Goal: Information Seeking & Learning: Learn about a topic

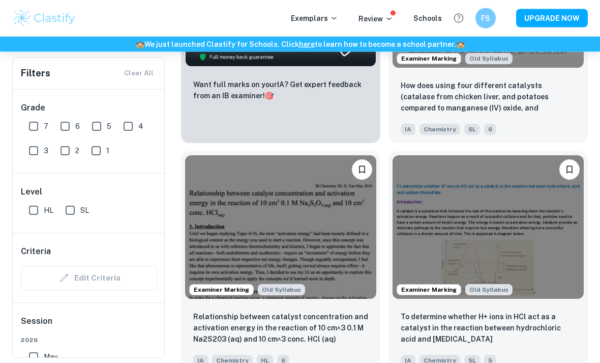
scroll to position [685, 0]
click at [74, 216] on input "SL" at bounding box center [70, 210] width 20 height 20
checkbox input "true"
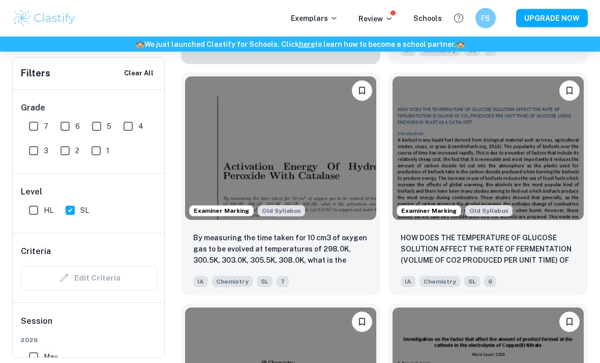
scroll to position [1250, 0]
click at [351, 242] on p "By measuring the time taken for 10 cm3 of oxygen gas to be evolved at temperatu…" at bounding box center [280, 249] width 175 height 35
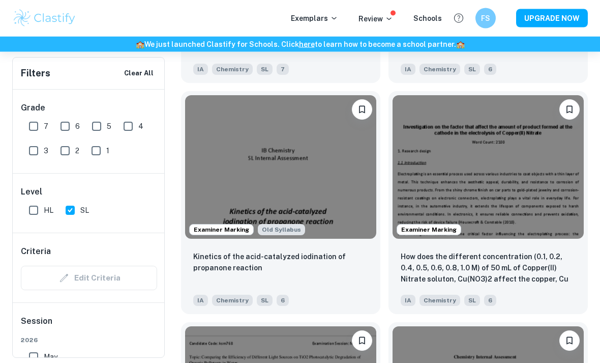
scroll to position [1462, 0]
click at [464, 275] on p "How does the different concentration (0.1, 0.2, 0.4, 0.5, 0.6, 0.8, 1.0 M) of 5…" at bounding box center [488, 268] width 175 height 35
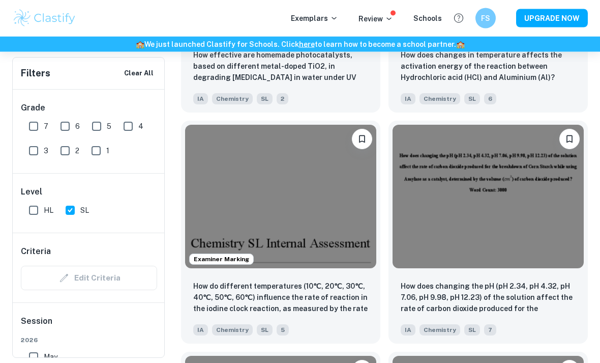
scroll to position [1919, 0]
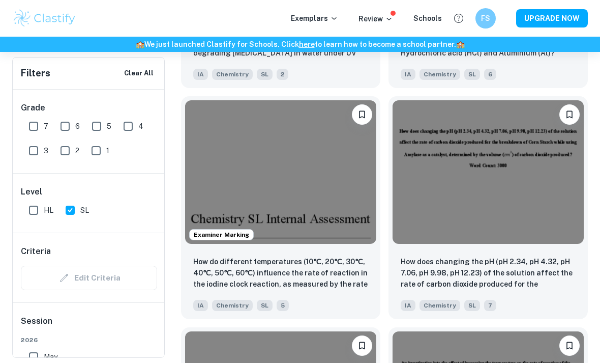
click at [348, 271] on p "How do different temperatures (10℃, 20℃, 30℃, 40℃, 50℃, 60℃) influence the rate…" at bounding box center [280, 273] width 175 height 35
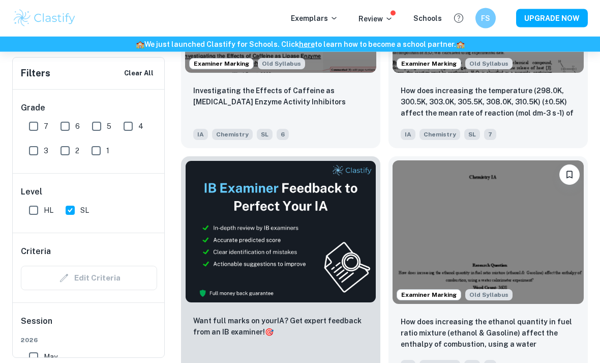
scroll to position [2321, 0]
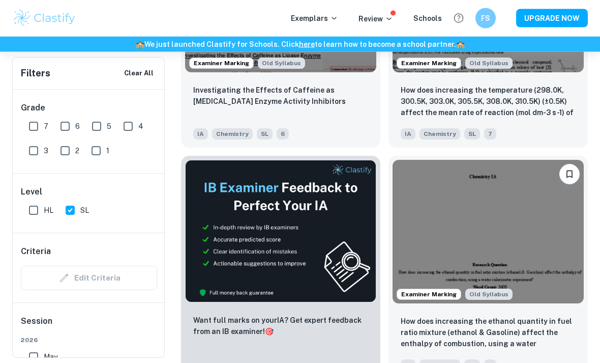
click at [515, 110] on p "How does increasing the temperature (298.0K, 300.5K, 303.0K, 305.5K, 308.0K, 31…" at bounding box center [488, 102] width 175 height 35
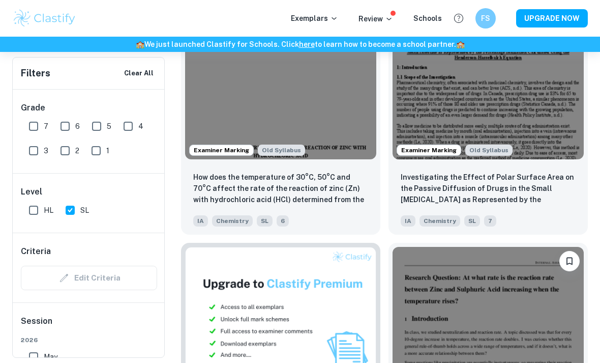
scroll to position [6392, 0]
click at [355, 235] on div "How does the temperature of 30°C, 50°C and 70°C affect the rate of the reaction…" at bounding box center [280, 199] width 199 height 71
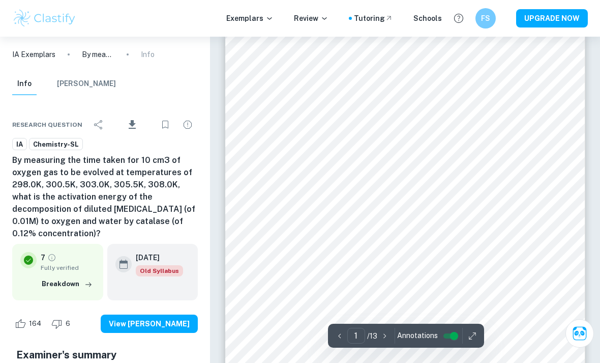
scroll to position [18, 0]
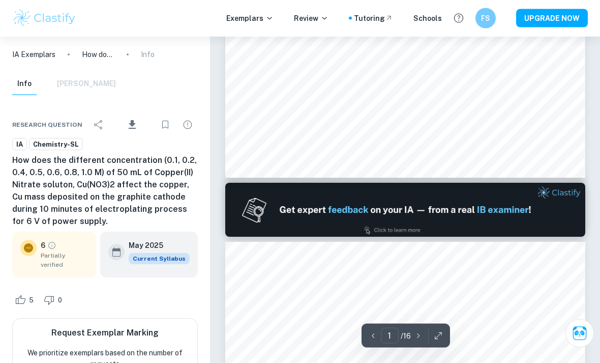
type input "2"
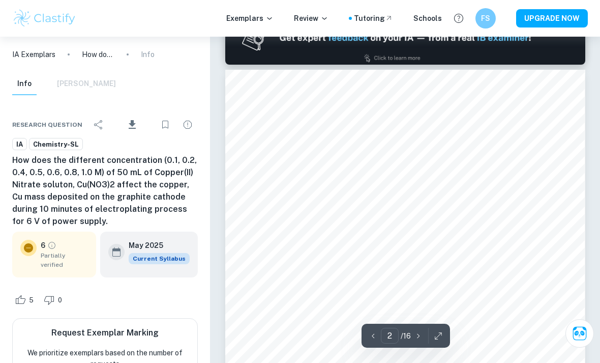
scroll to position [536, 0]
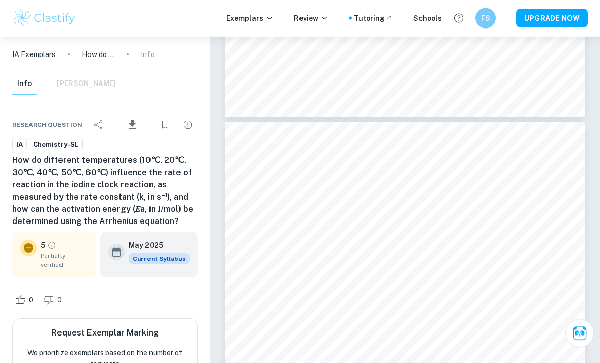
scroll to position [3341, 0]
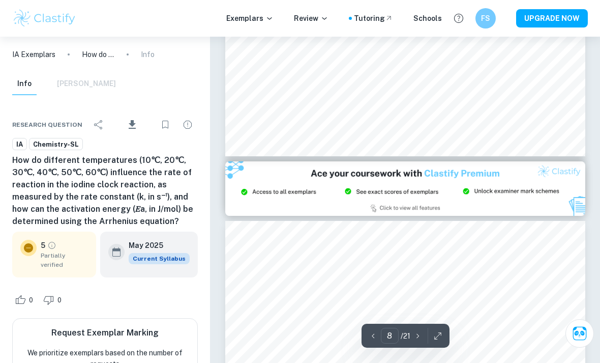
type input "9"
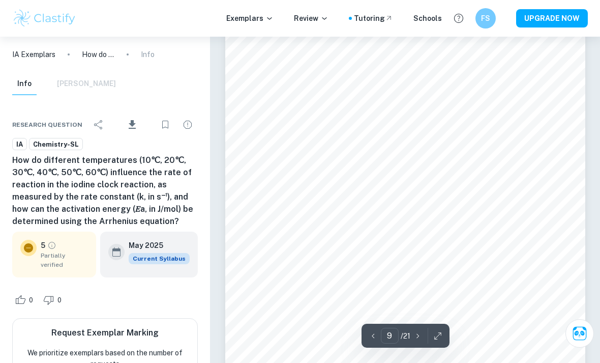
scroll to position [3967, 0]
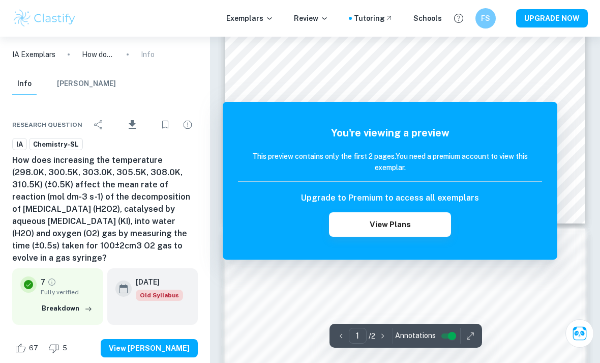
scroll to position [327, 0]
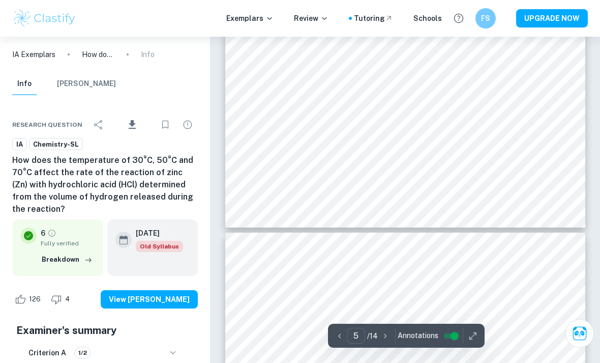
scroll to position [2505, 0]
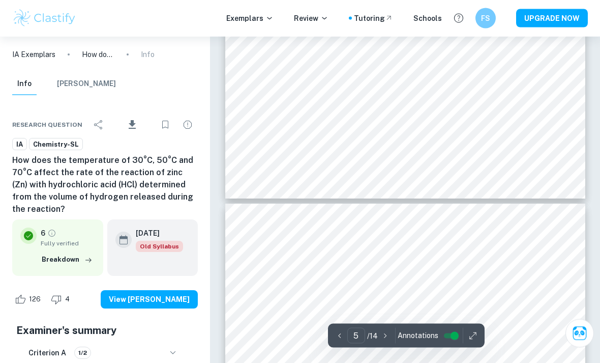
type input "6"
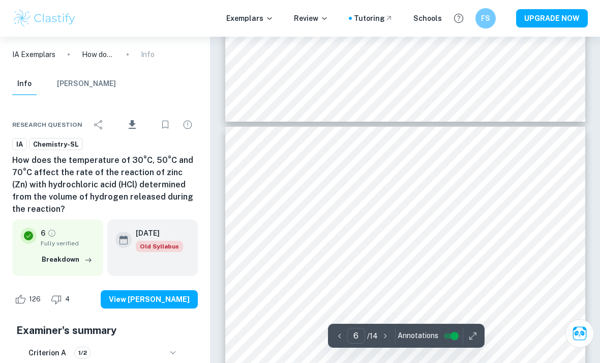
scroll to position [2603, 0]
